Goal: Task Accomplishment & Management: Complete application form

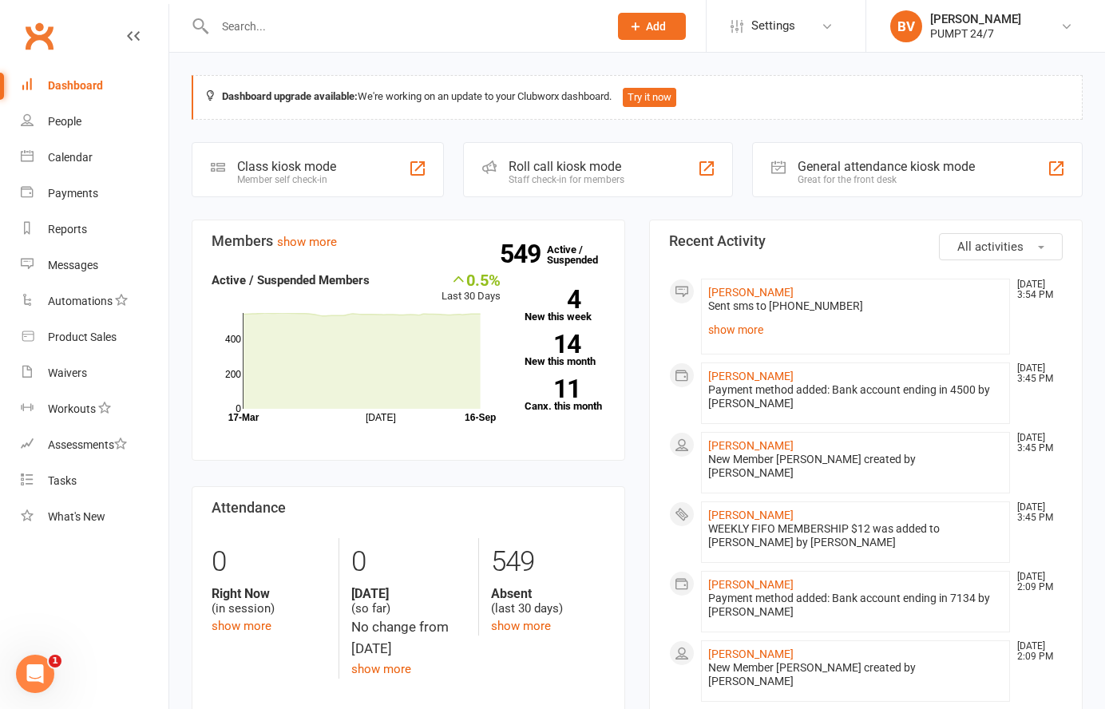
click at [259, 37] on div at bounding box center [395, 26] width 406 height 52
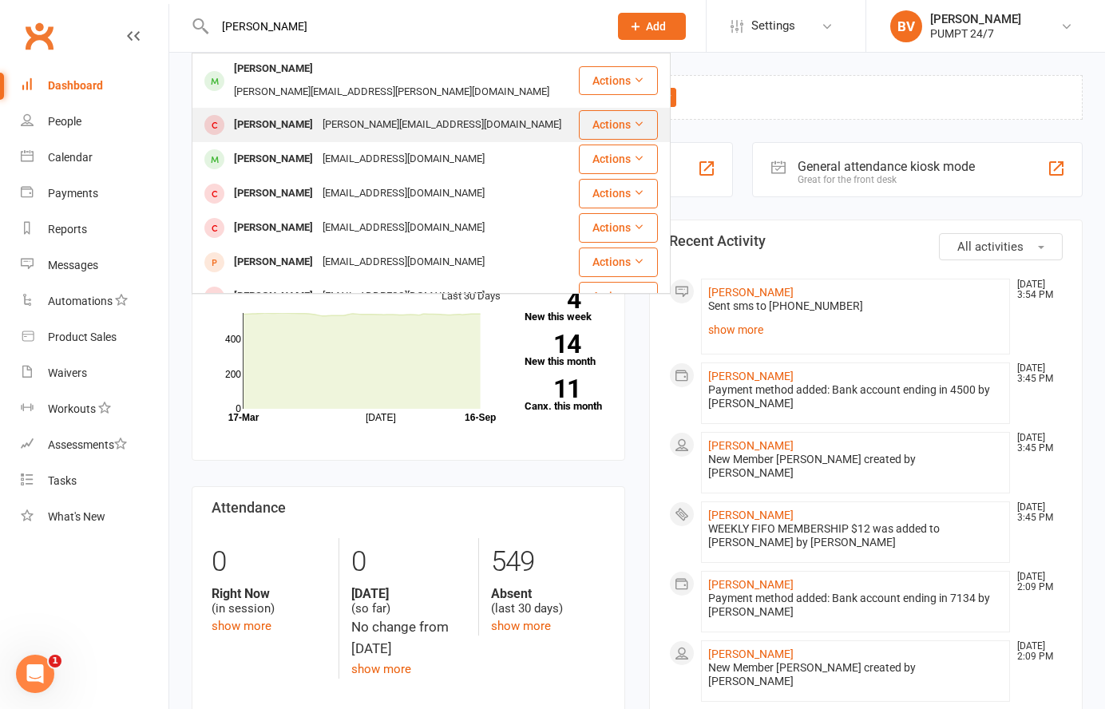
type input "[PERSON_NAME]"
click at [298, 113] on div "[PERSON_NAME]" at bounding box center [273, 124] width 89 height 23
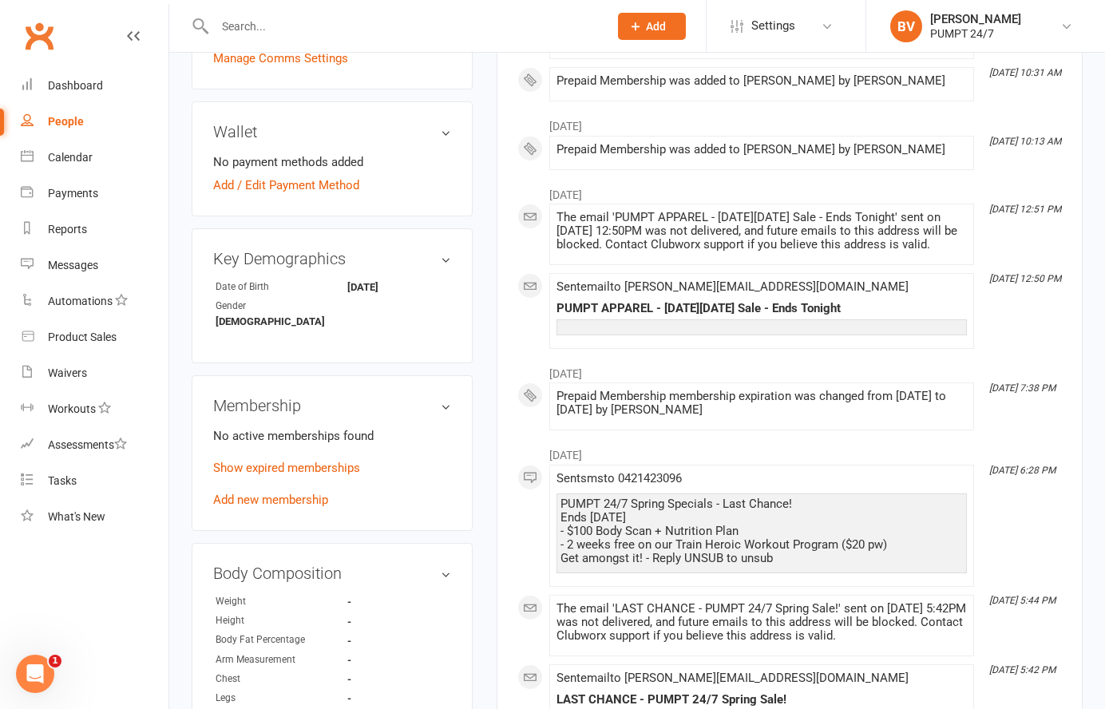
scroll to position [544, 0]
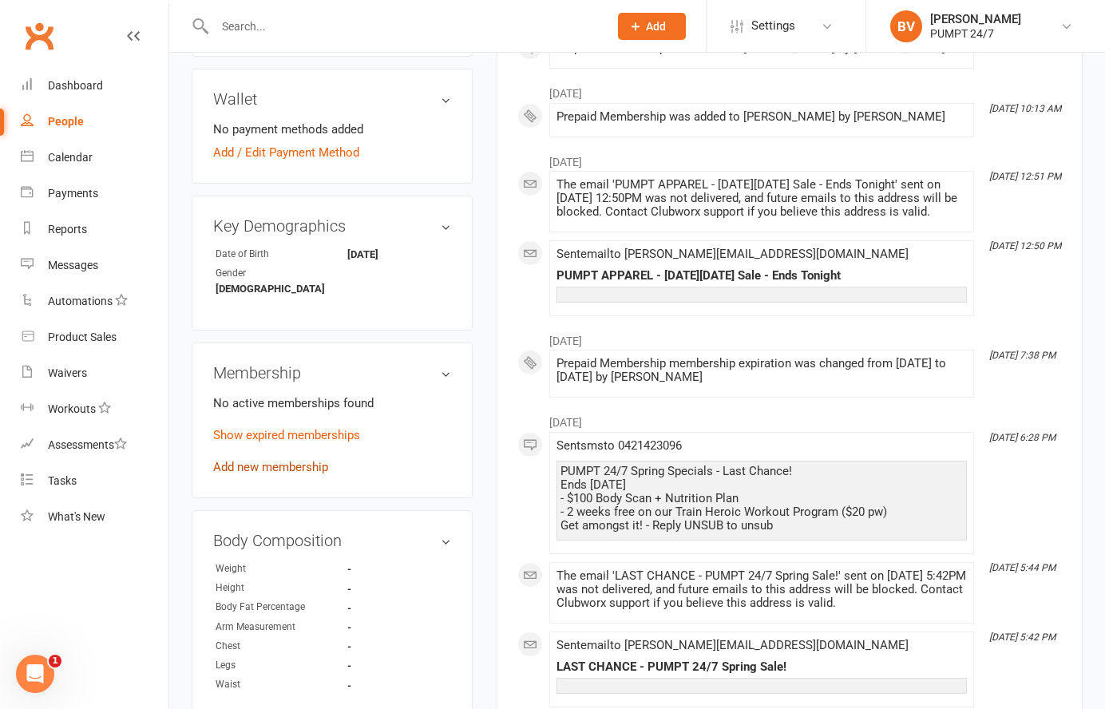
click at [295, 460] on link "Add new membership" at bounding box center [270, 467] width 115 height 14
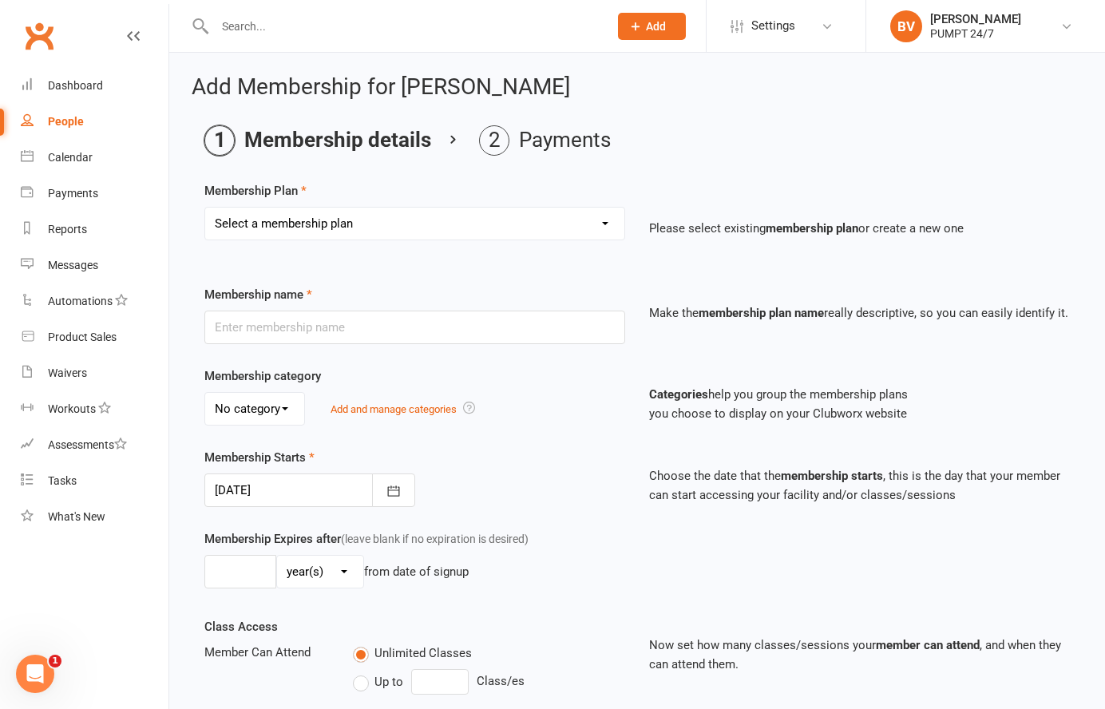
click at [380, 211] on select "Select a membership plan Create new Membership Plan Prepaid Membership [PERSON_…" at bounding box center [414, 224] width 419 height 32
select select "1"
click at [205, 208] on select "Select a membership plan Create new Membership Plan Prepaid Membership [PERSON_…" at bounding box center [414, 224] width 419 height 32
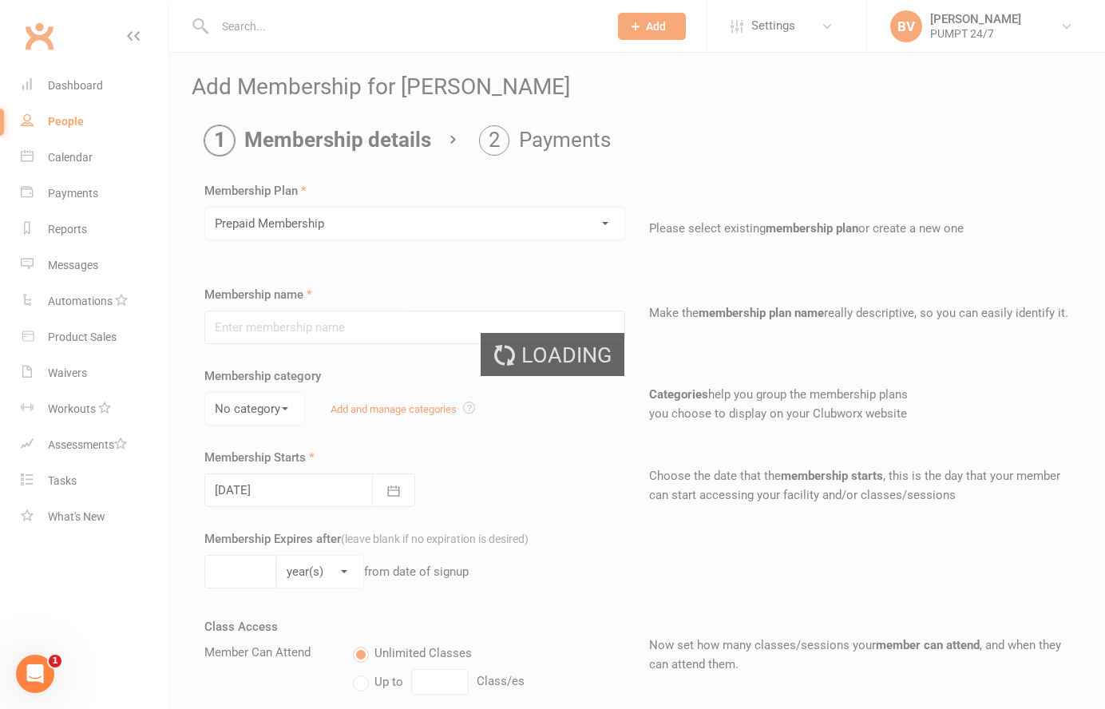
type input "Prepaid Membership"
type input "6"
select select "2"
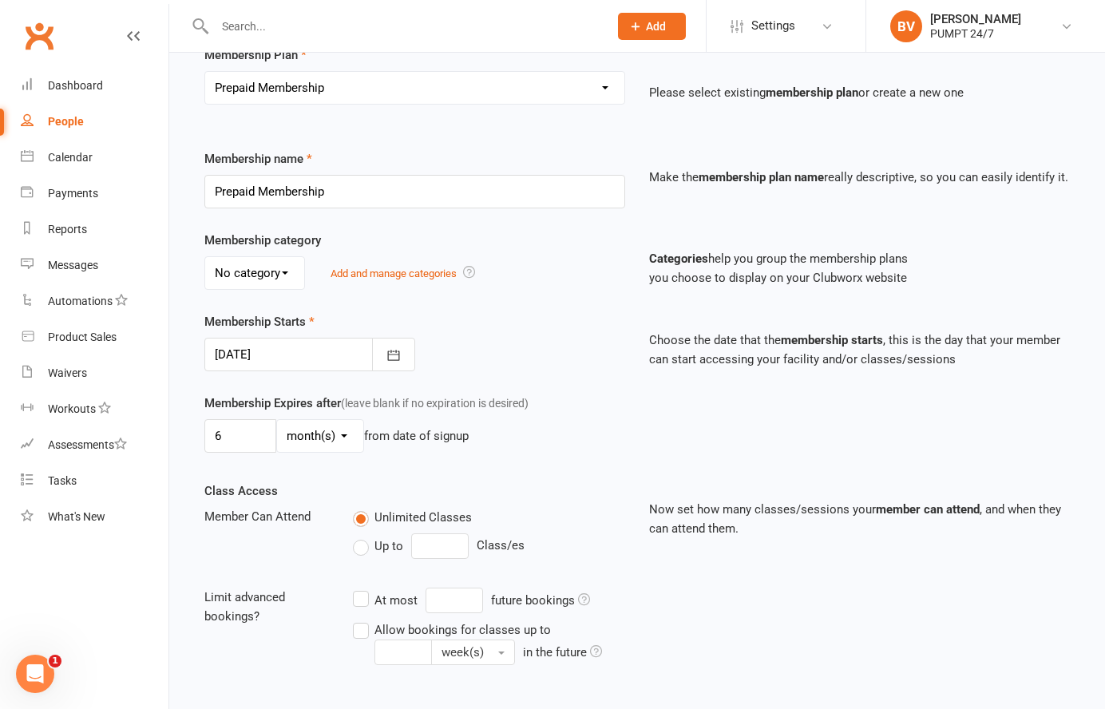
scroll to position [147, 0]
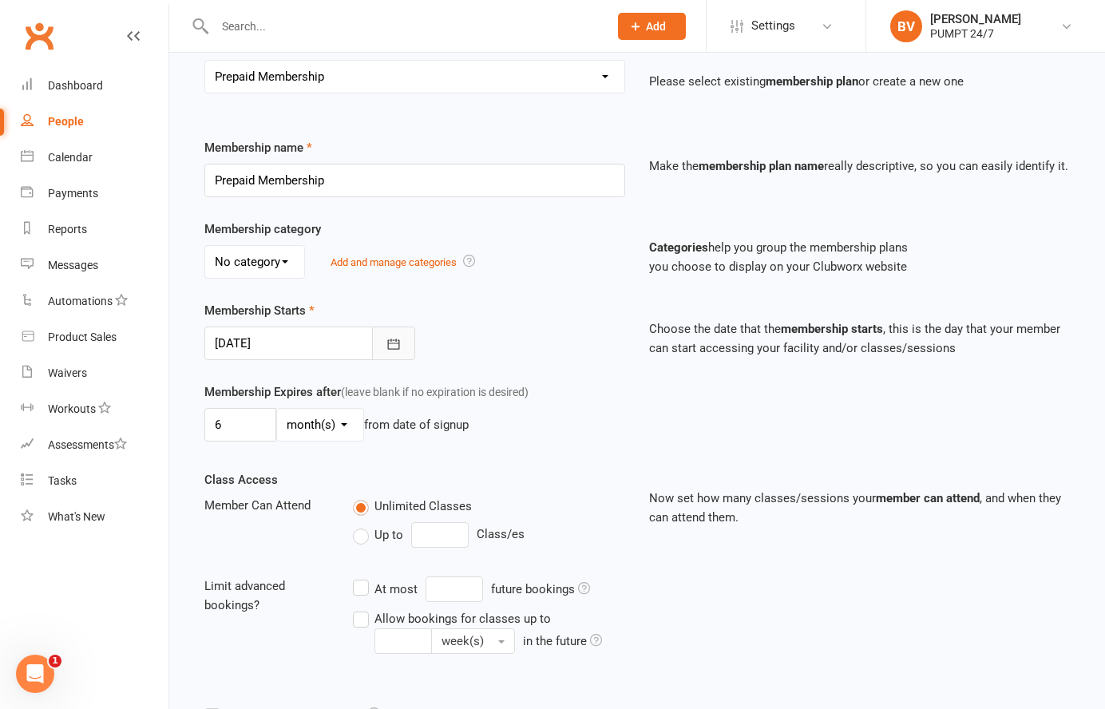
click at [394, 343] on icon "button" at bounding box center [394, 344] width 16 height 16
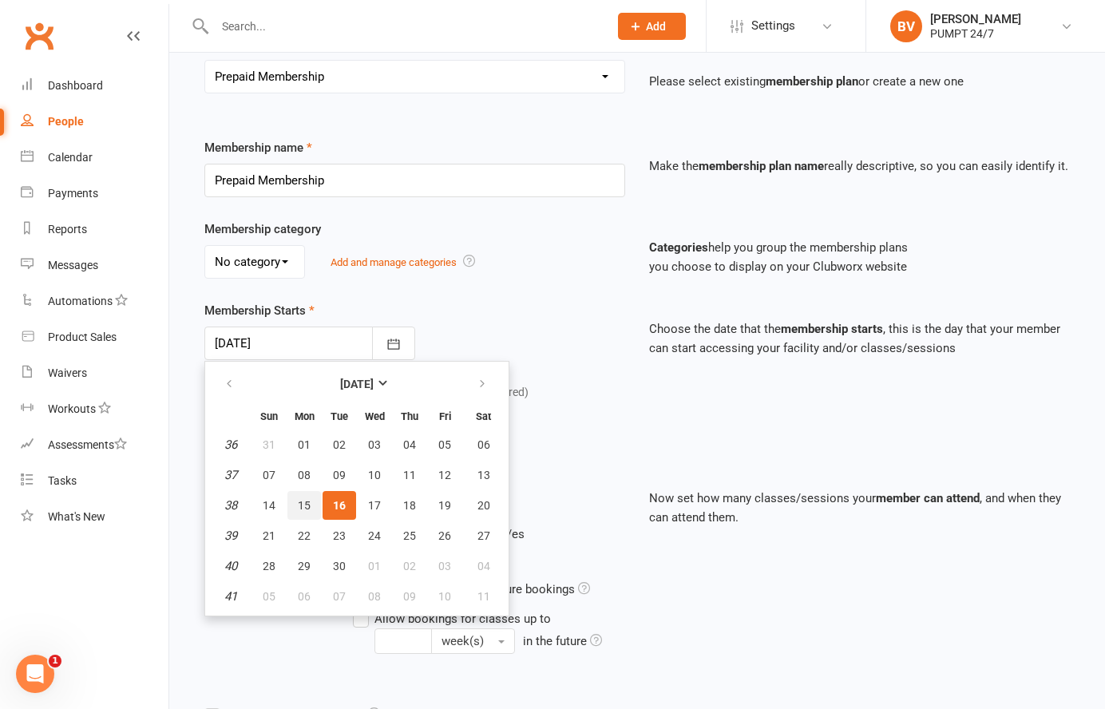
click at [299, 509] on span "15" at bounding box center [304, 505] width 13 height 13
type input "[DATE]"
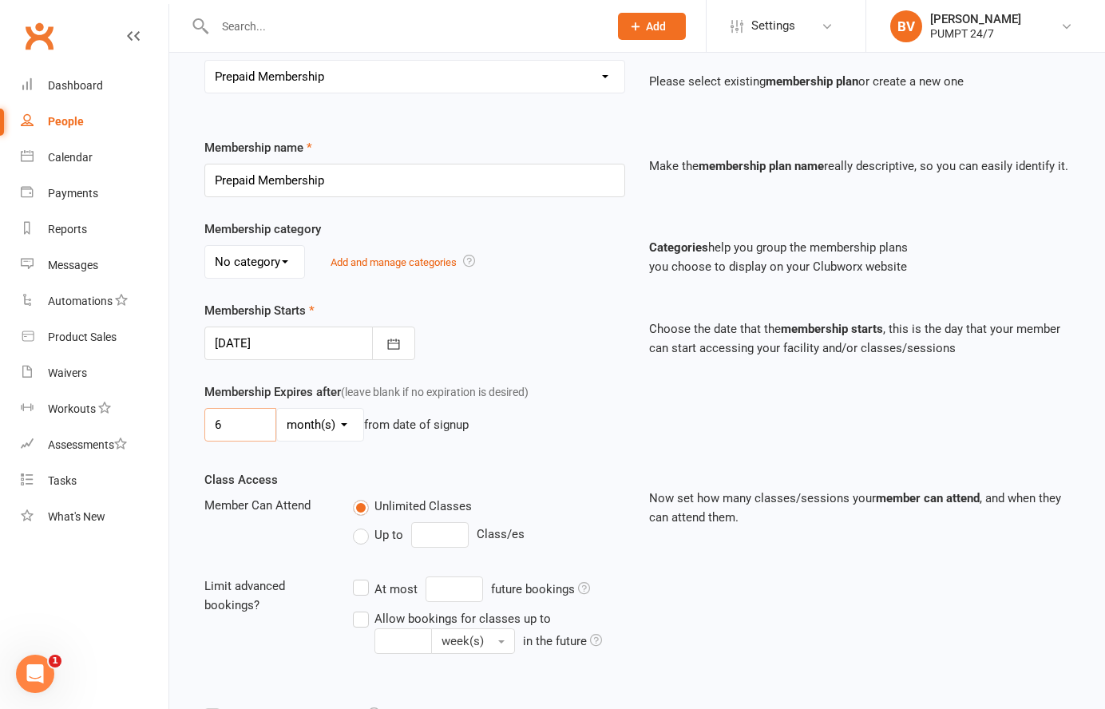
click at [252, 426] on input "6" at bounding box center [240, 425] width 72 height 34
type input "4"
click at [328, 426] on select "day(s) week(s) month(s) year(s)" at bounding box center [320, 425] width 86 height 32
select select "1"
click at [277, 409] on select "day(s) week(s) month(s) year(s)" at bounding box center [320, 425] width 86 height 32
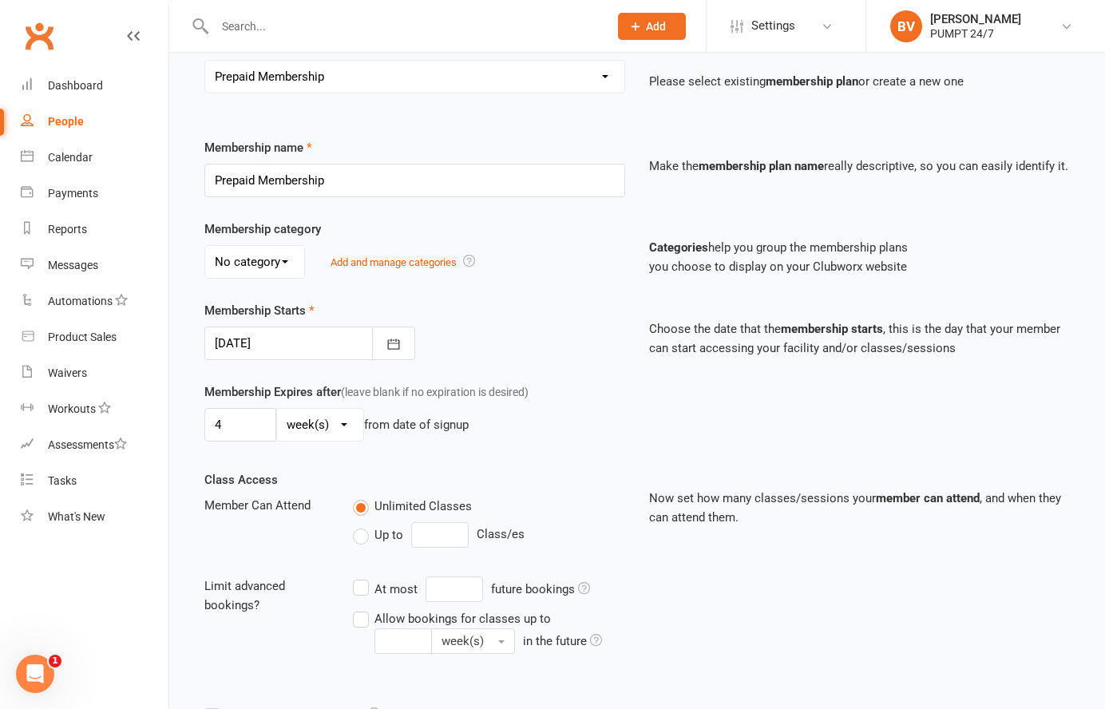
click at [567, 418] on div "4 day(s) week(s) month(s) year(s) from date of signup" at bounding box center [414, 425] width 421 height 34
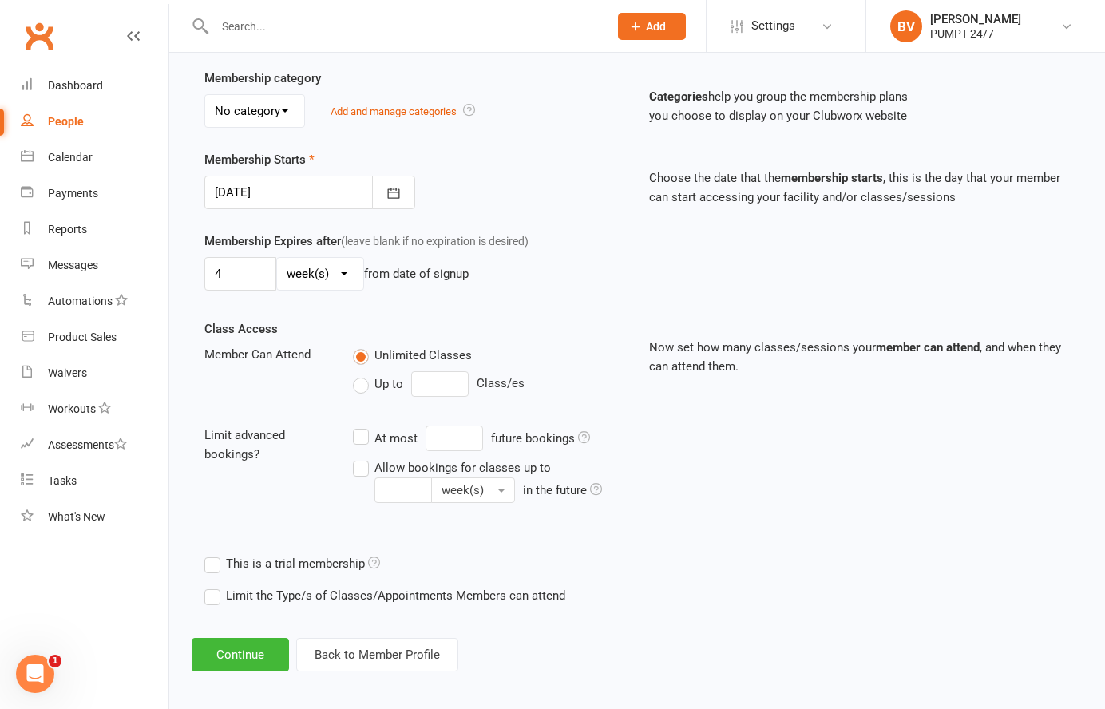
scroll to position [306, 0]
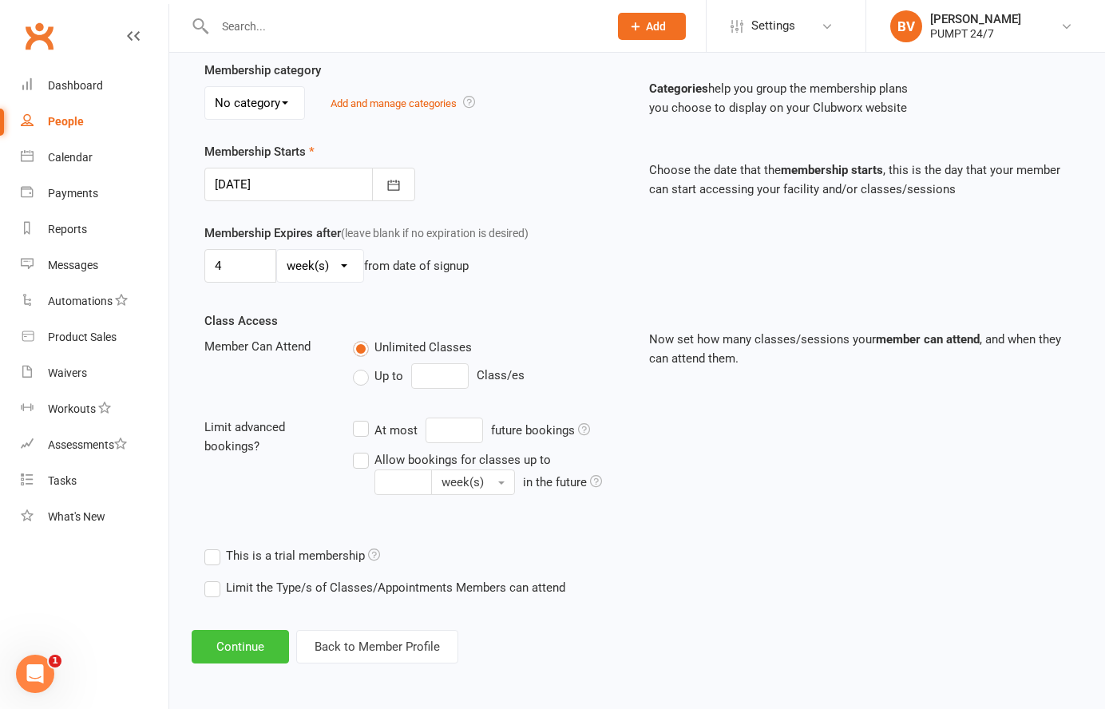
click at [241, 640] on button "Continue" at bounding box center [240, 647] width 97 height 34
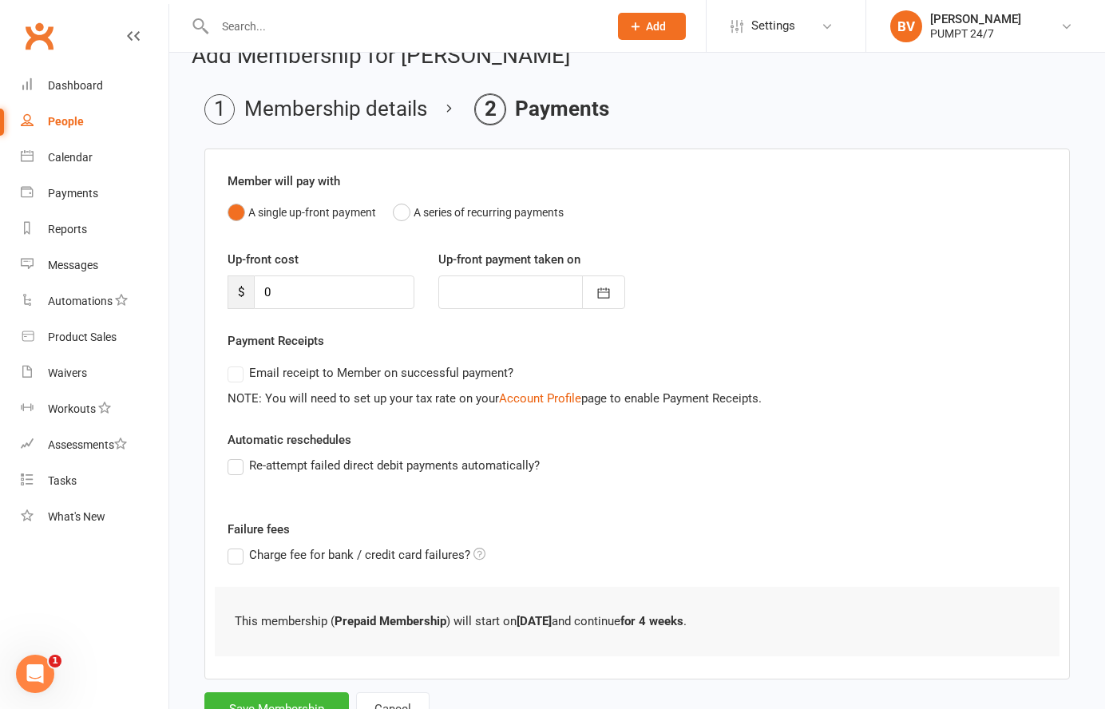
scroll to position [97, 0]
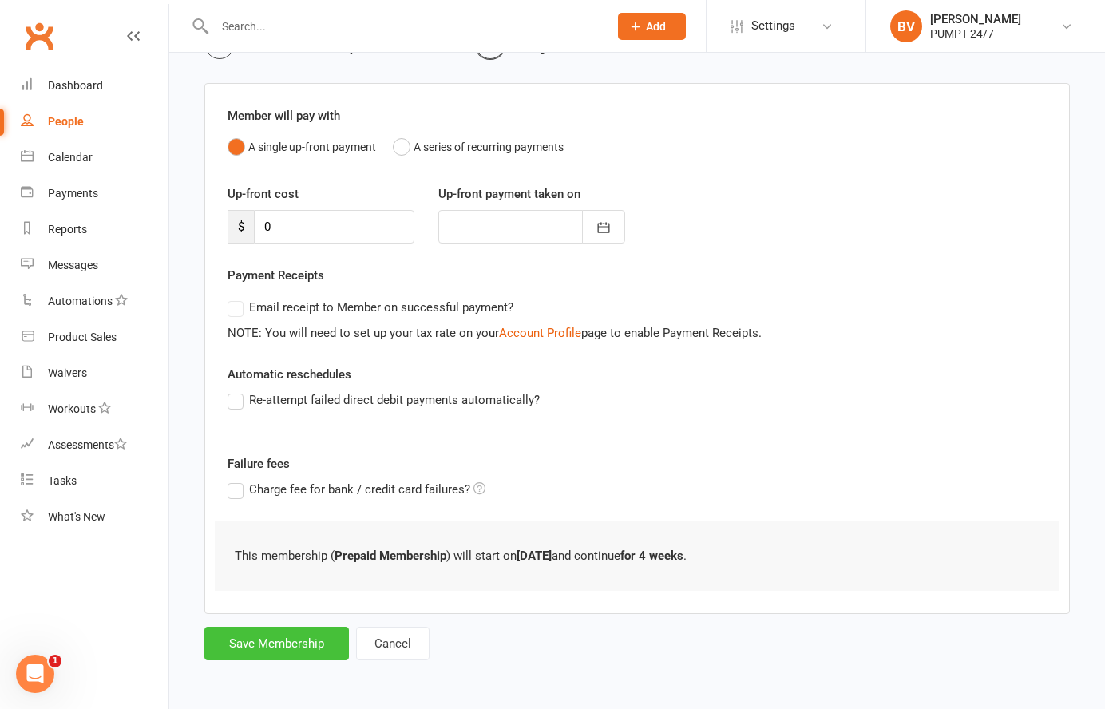
click at [279, 651] on button "Save Membership" at bounding box center [276, 644] width 145 height 34
